Goal: Understand process/instructions: Learn about a topic

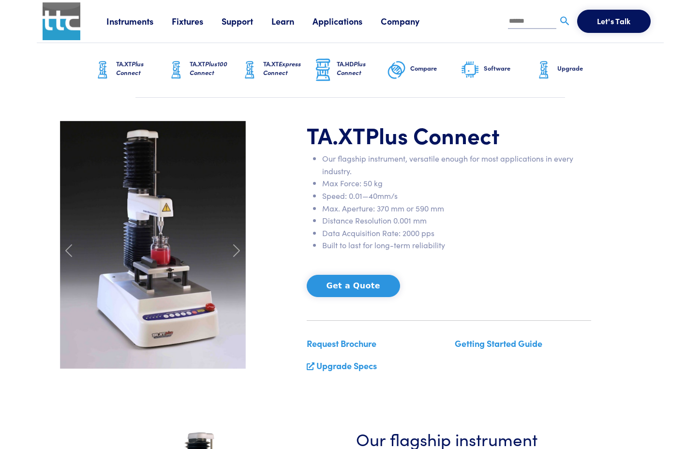
click at [582, 371] on div "Getting Started Guide" at bounding box center [523, 358] width 148 height 44
click at [235, 253] on span at bounding box center [236, 250] width 15 height 15
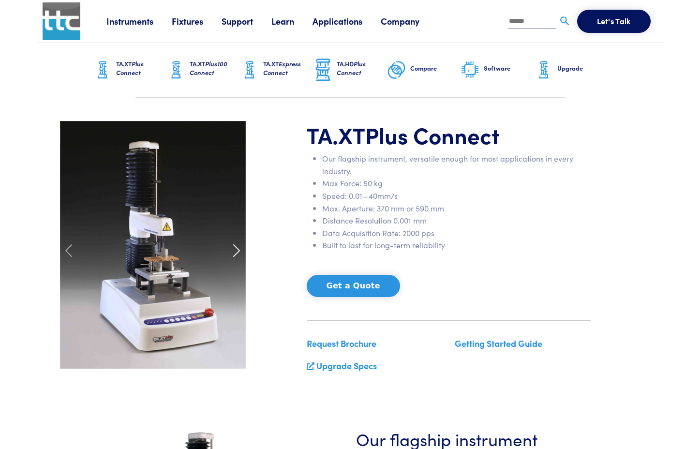
click at [237, 252] on span at bounding box center [236, 250] width 15 height 15
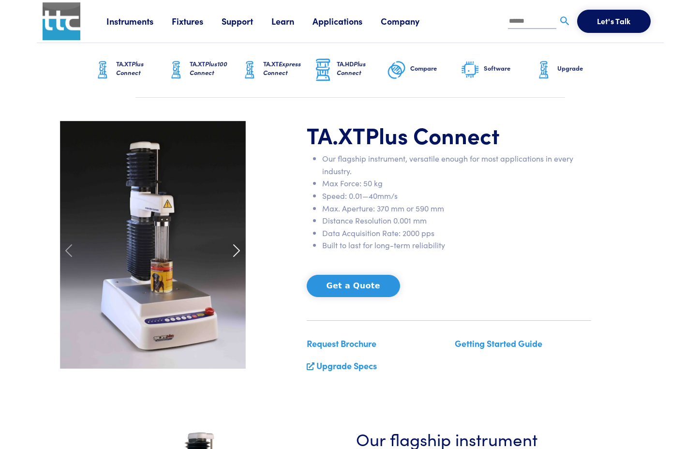
click at [237, 252] on span at bounding box center [236, 250] width 15 height 15
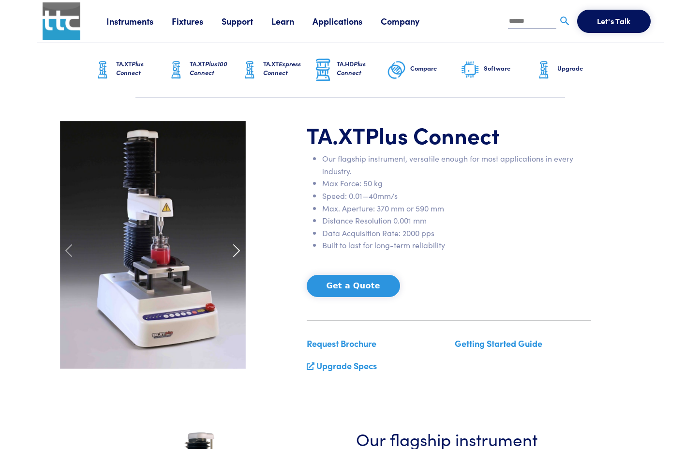
click at [237, 252] on span at bounding box center [236, 250] width 15 height 15
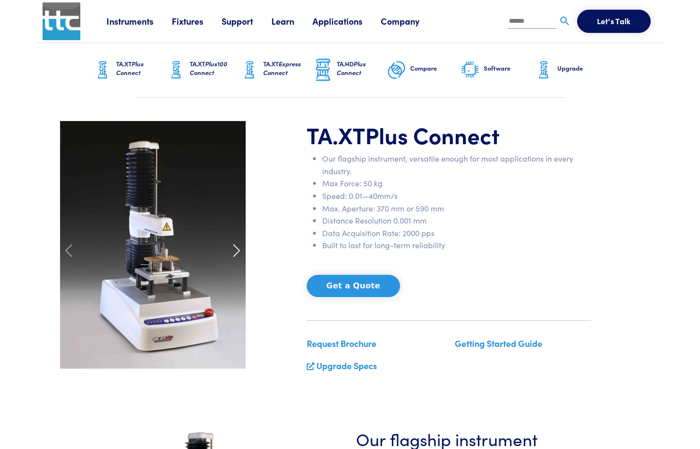
click at [236, 251] on span at bounding box center [236, 250] width 15 height 15
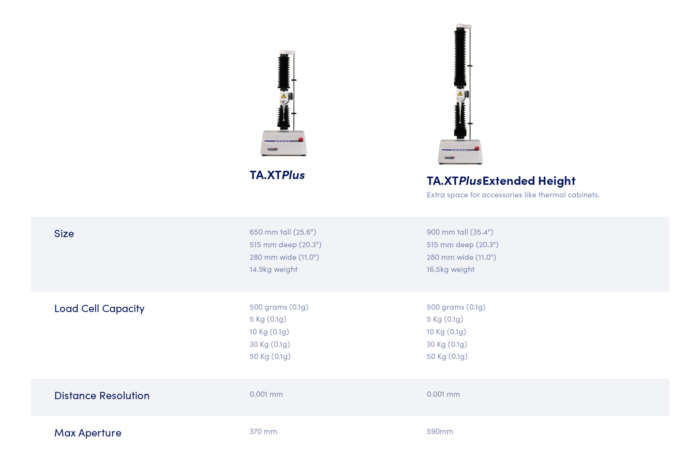
scroll to position [1129, 0]
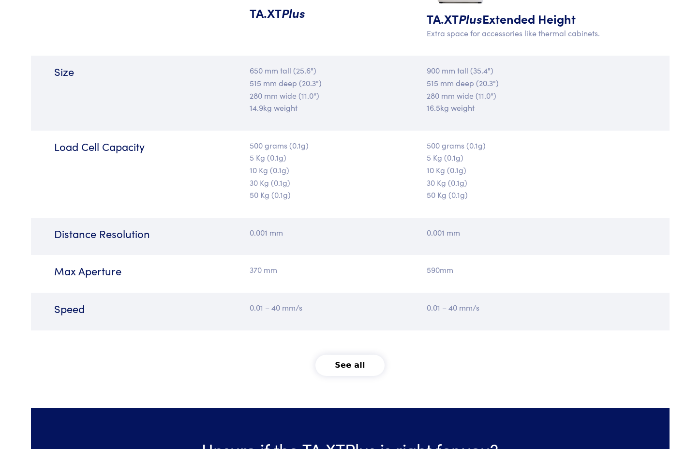
click at [340, 363] on button "See all" at bounding box center [350, 365] width 69 height 21
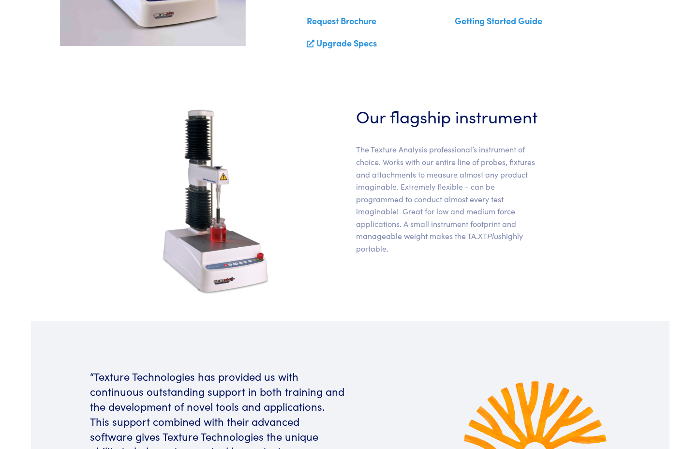
scroll to position [0, 0]
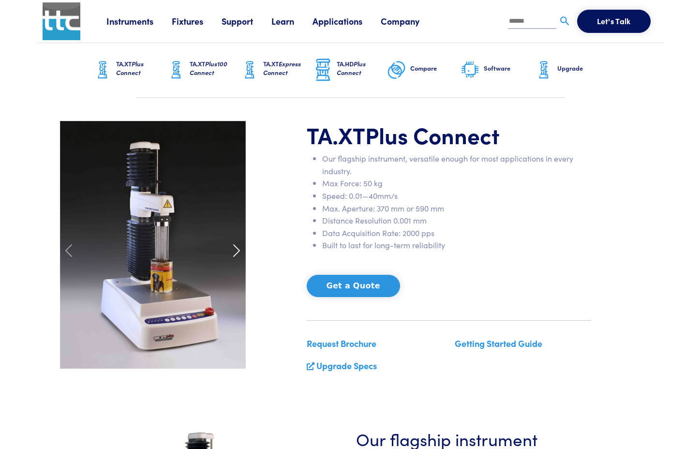
click at [235, 250] on span at bounding box center [236, 250] width 15 height 15
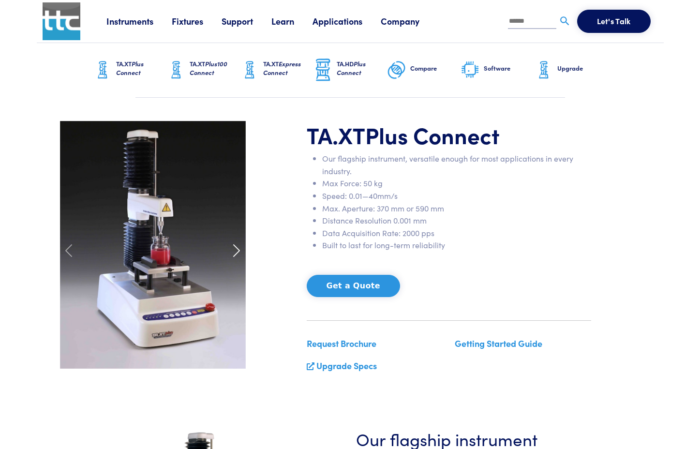
click at [235, 250] on span at bounding box center [236, 250] width 15 height 15
